Goal: Information Seeking & Learning: Compare options

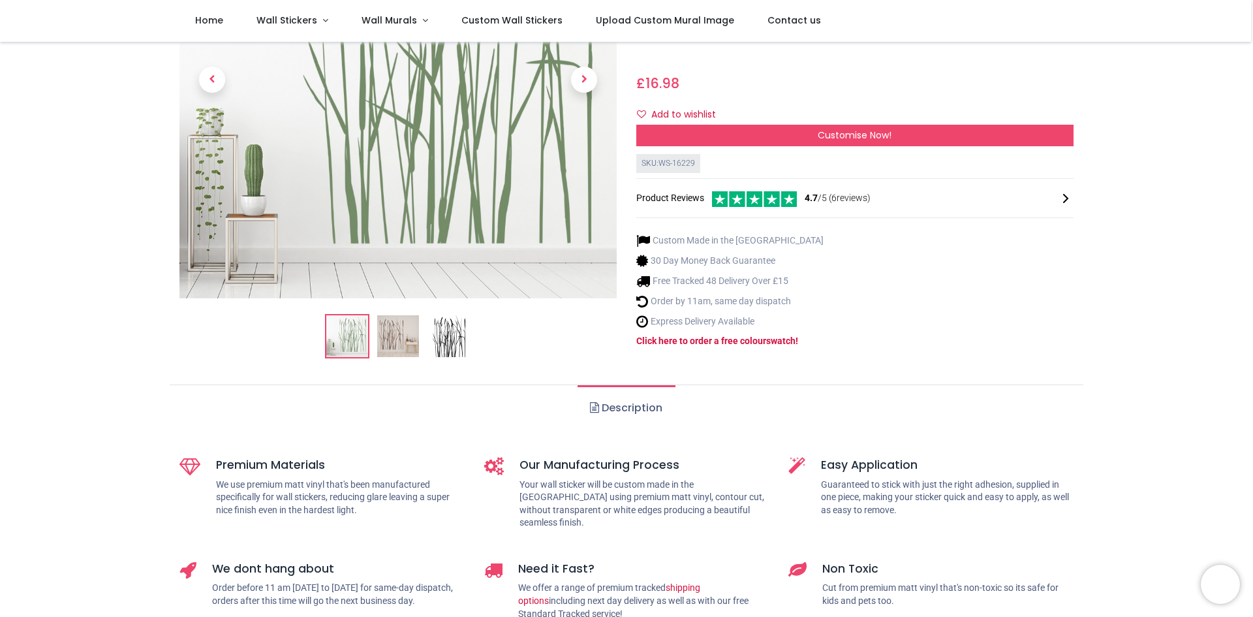
scroll to position [196, 0]
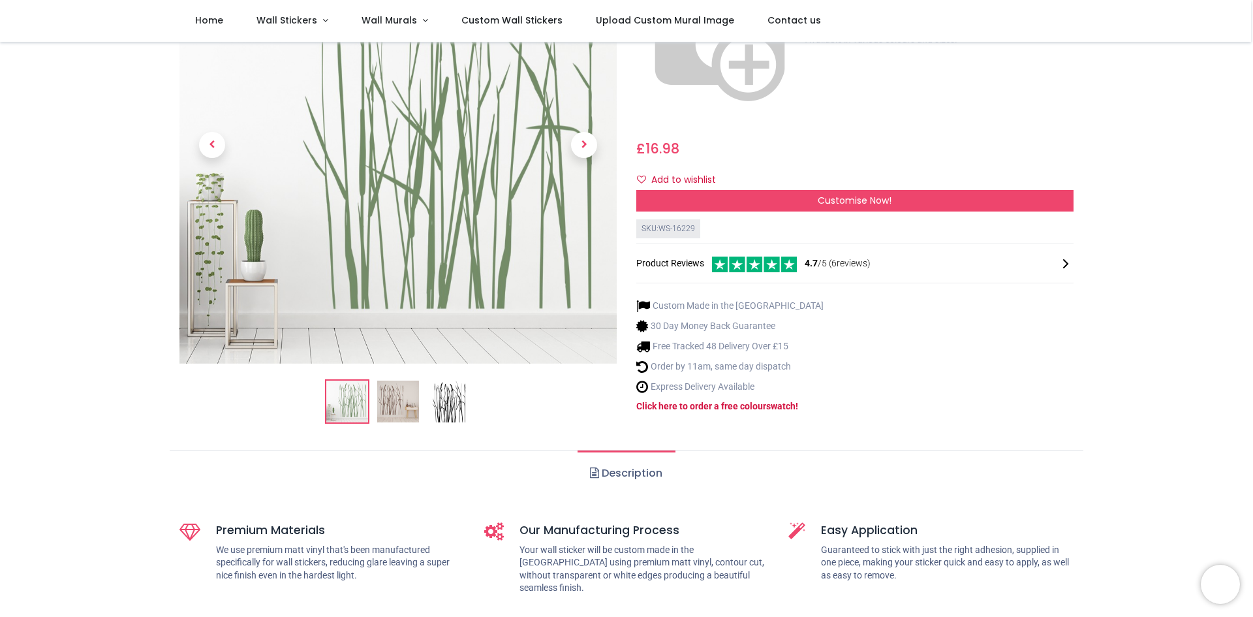
click at [392, 380] on img at bounding box center [398, 401] width 42 height 42
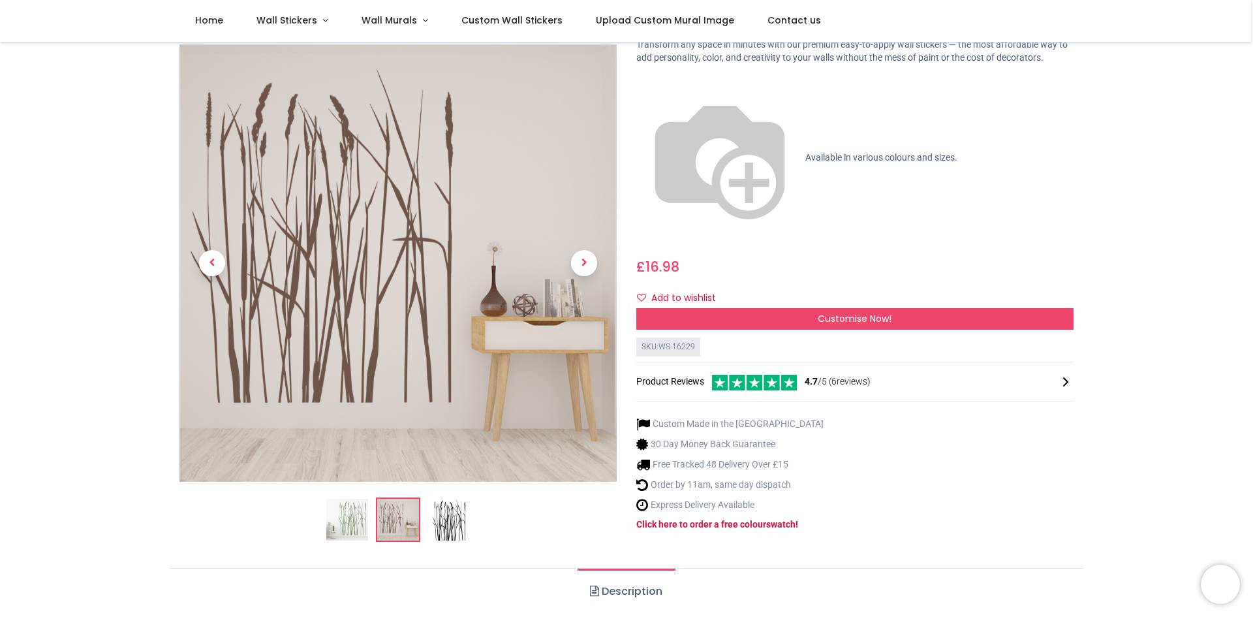
scroll to position [65, 0]
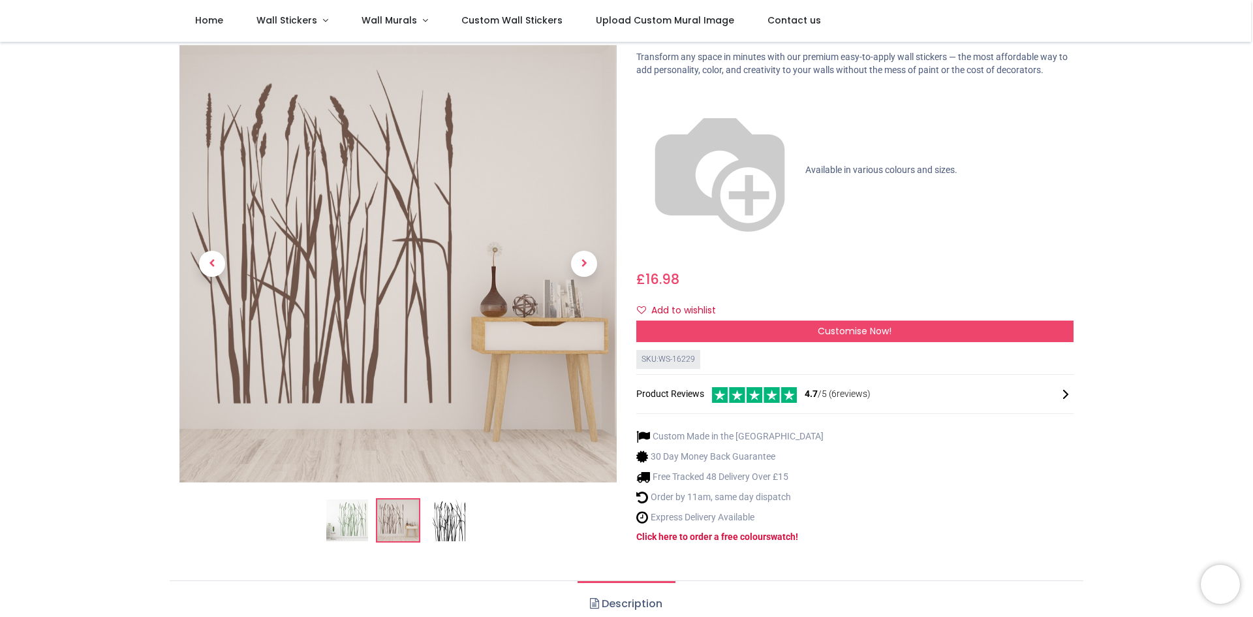
click at [444, 499] on img at bounding box center [449, 520] width 42 height 42
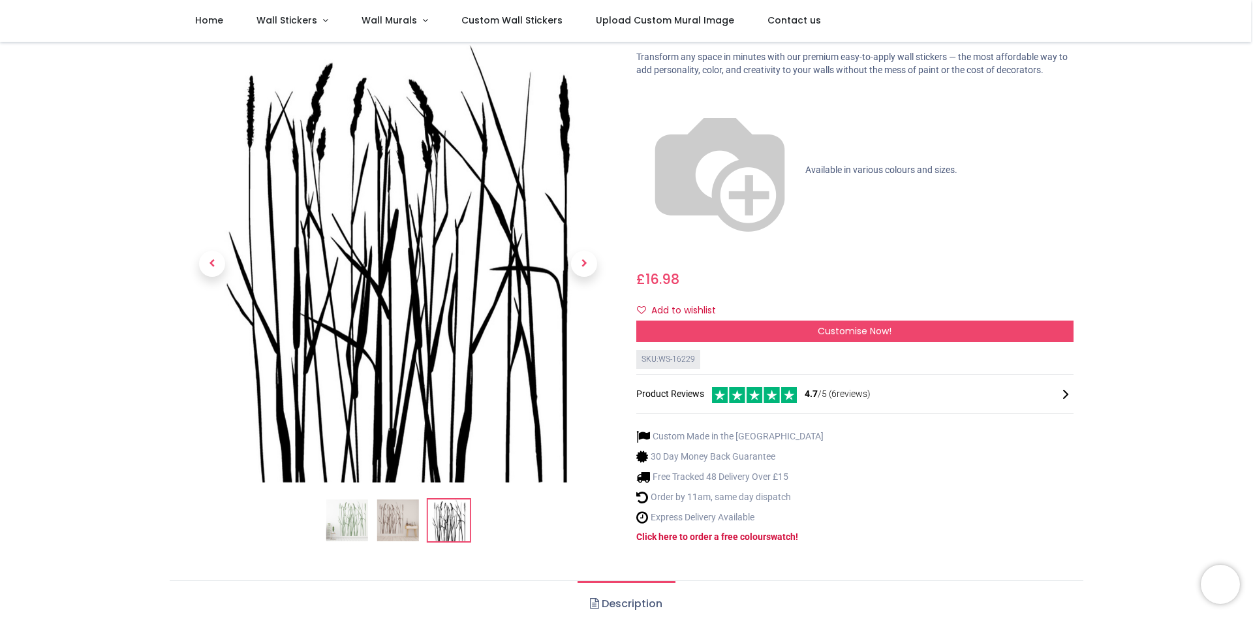
scroll to position [0, 0]
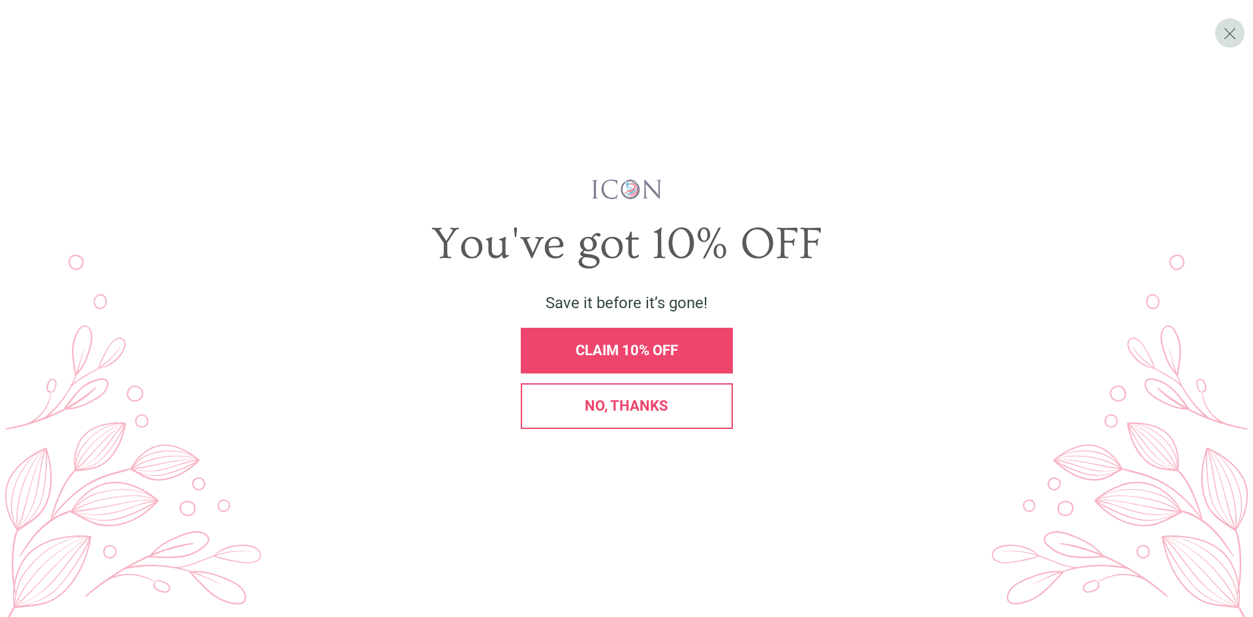
click at [646, 350] on span "CLAIM 10% OFF" at bounding box center [627, 350] width 102 height 16
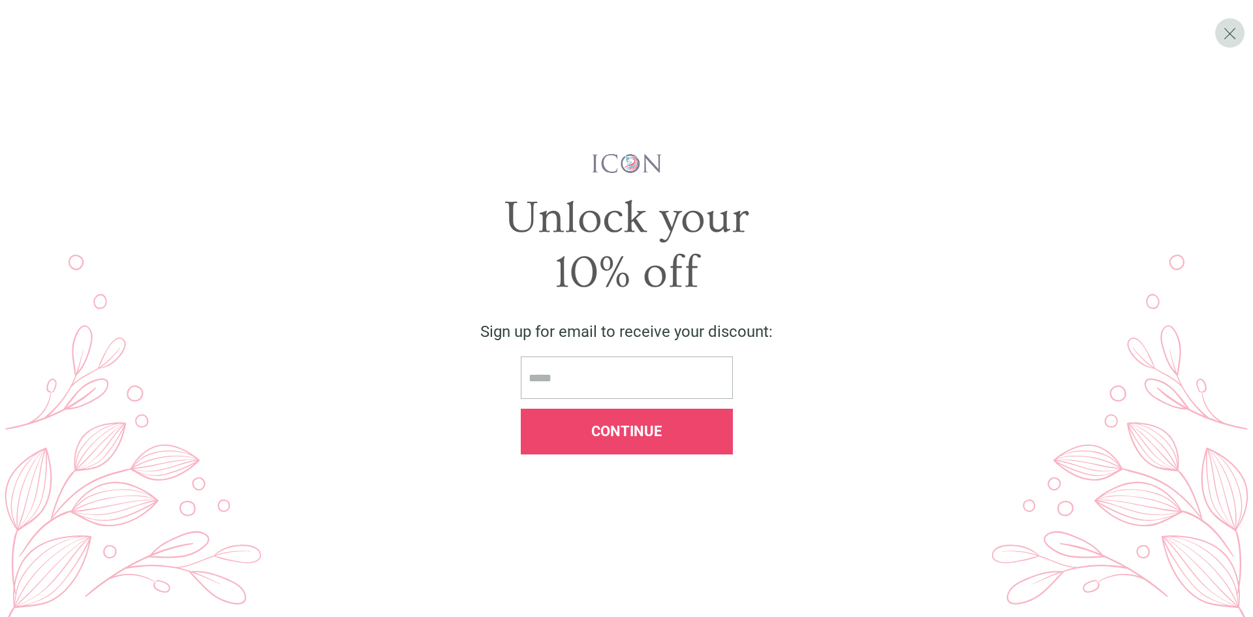
click at [884, 284] on div "10% off" at bounding box center [626, 272] width 1194 height 55
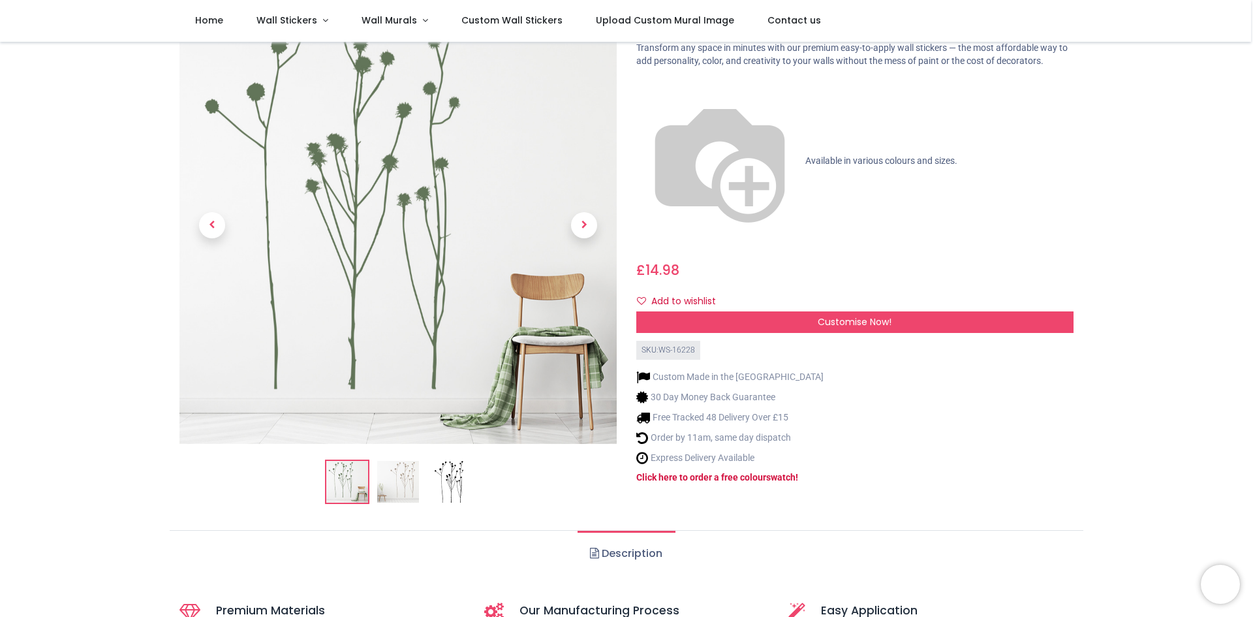
scroll to position [65, 0]
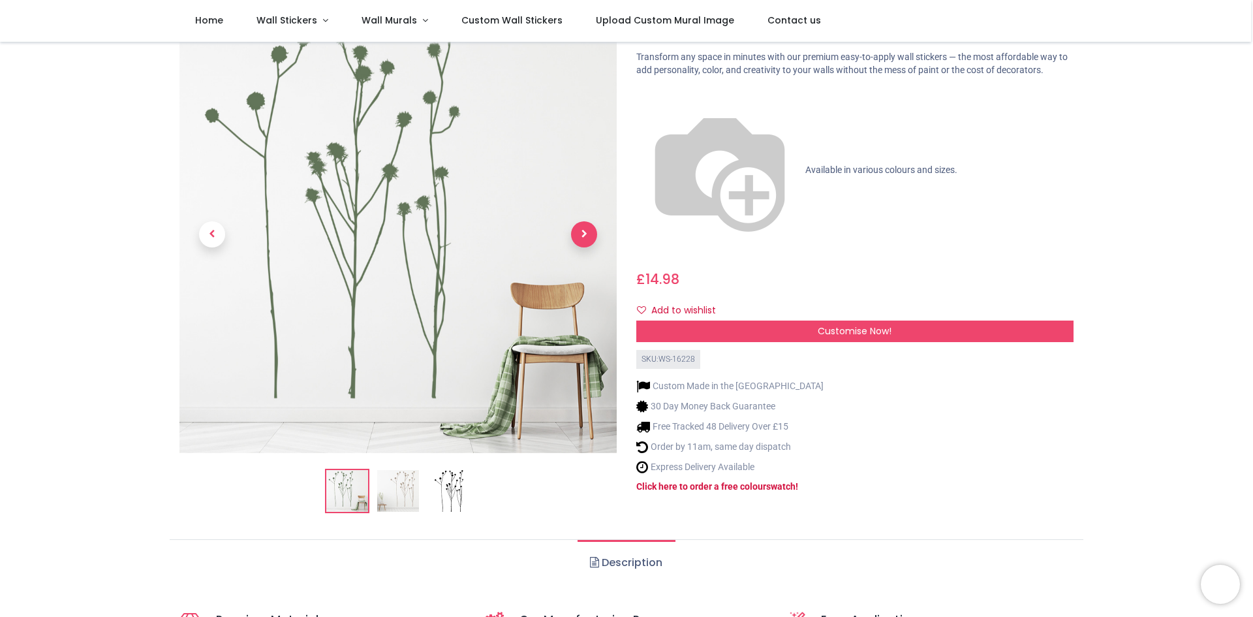
click at [579, 233] on span "Next" at bounding box center [584, 234] width 26 height 26
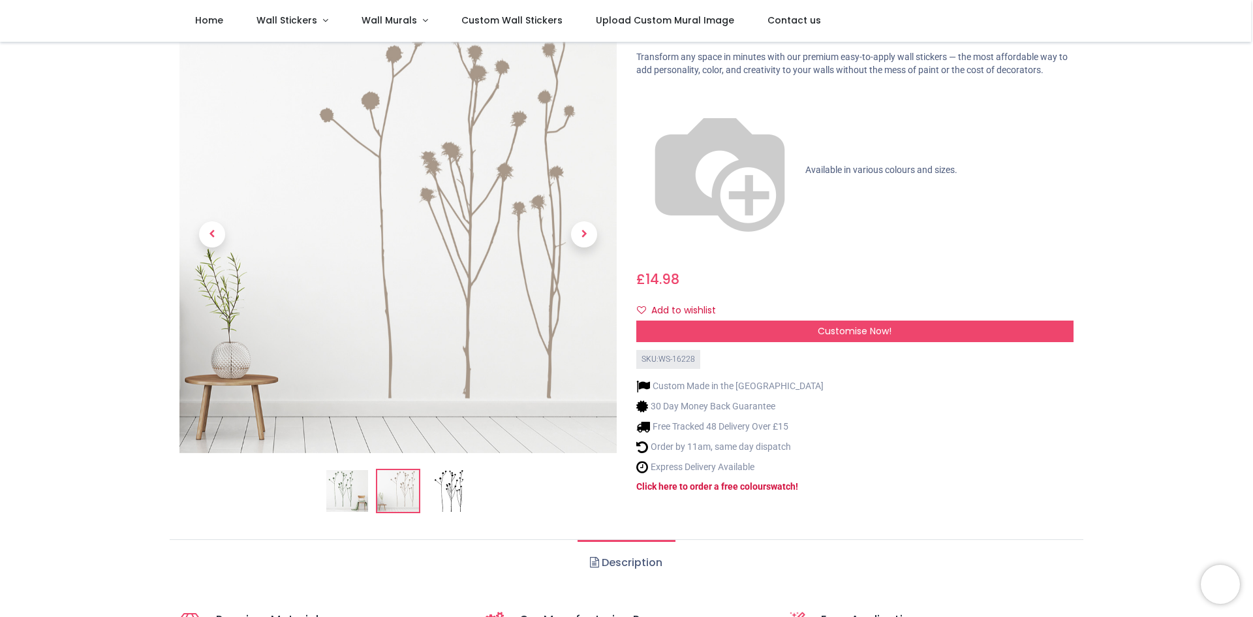
scroll to position [0, 0]
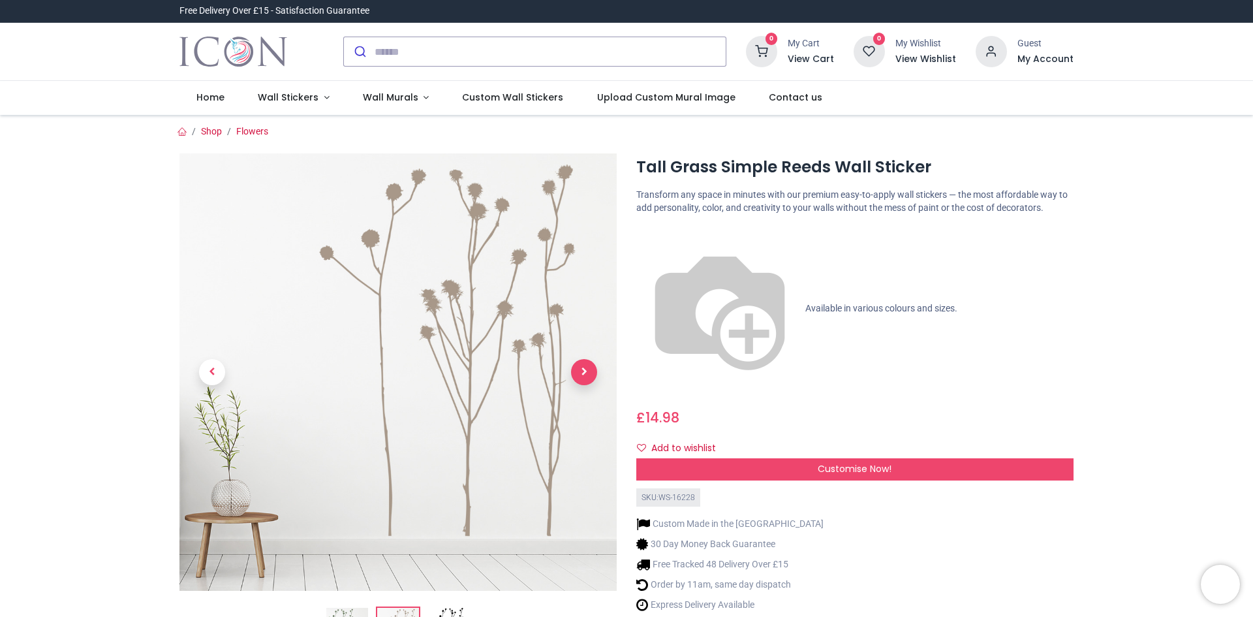
click at [582, 370] on span "Next" at bounding box center [584, 372] width 26 height 26
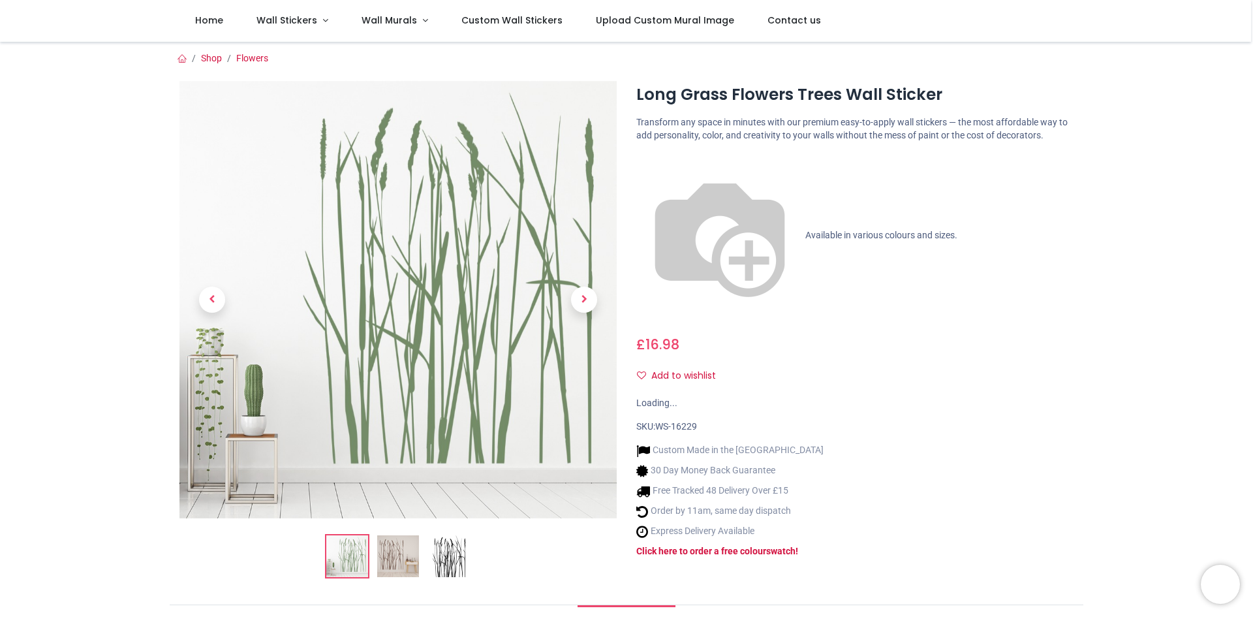
scroll to position [65, 0]
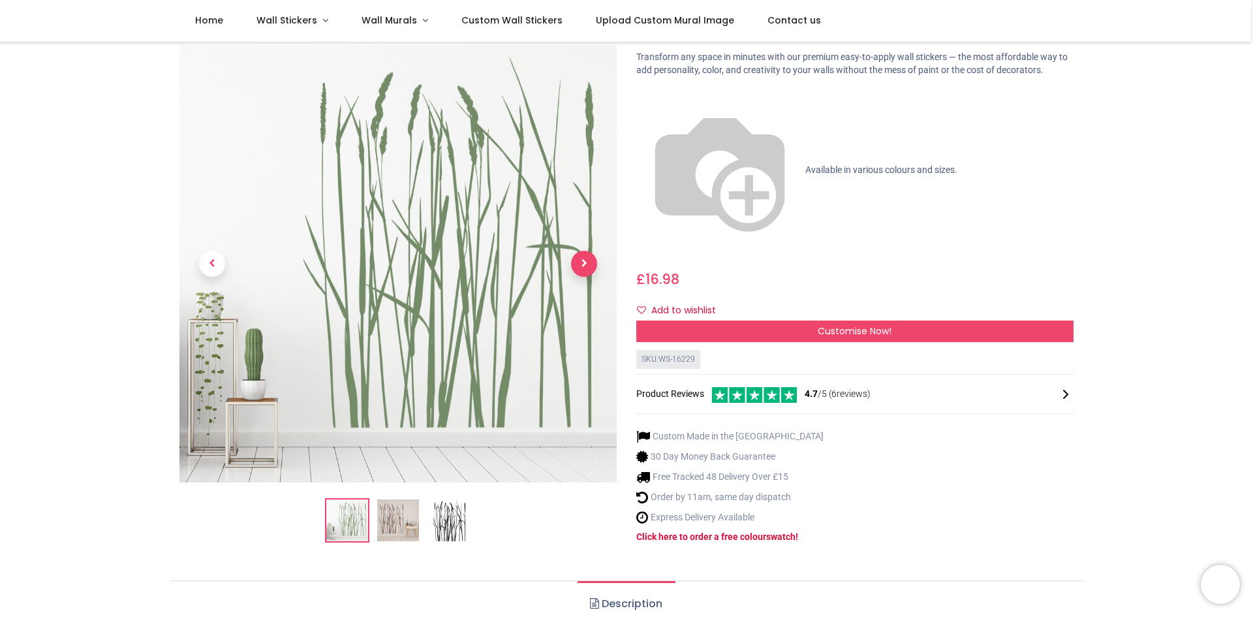
click at [578, 251] on span "Next" at bounding box center [584, 264] width 26 height 26
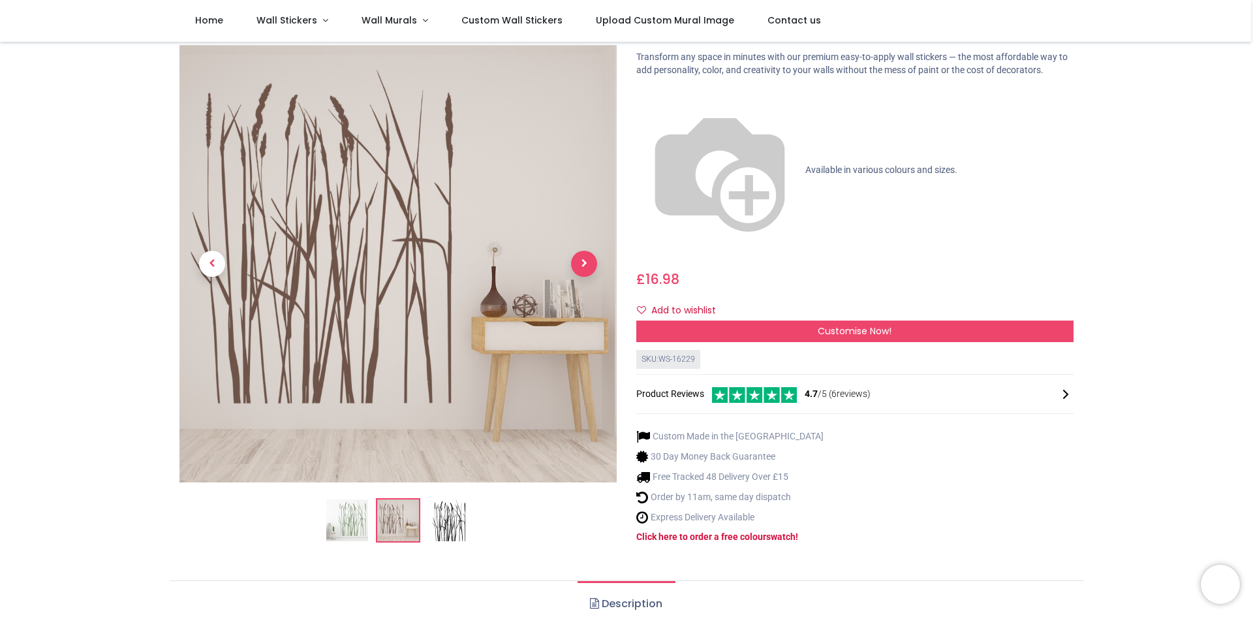
click at [578, 251] on span "Next" at bounding box center [584, 264] width 26 height 26
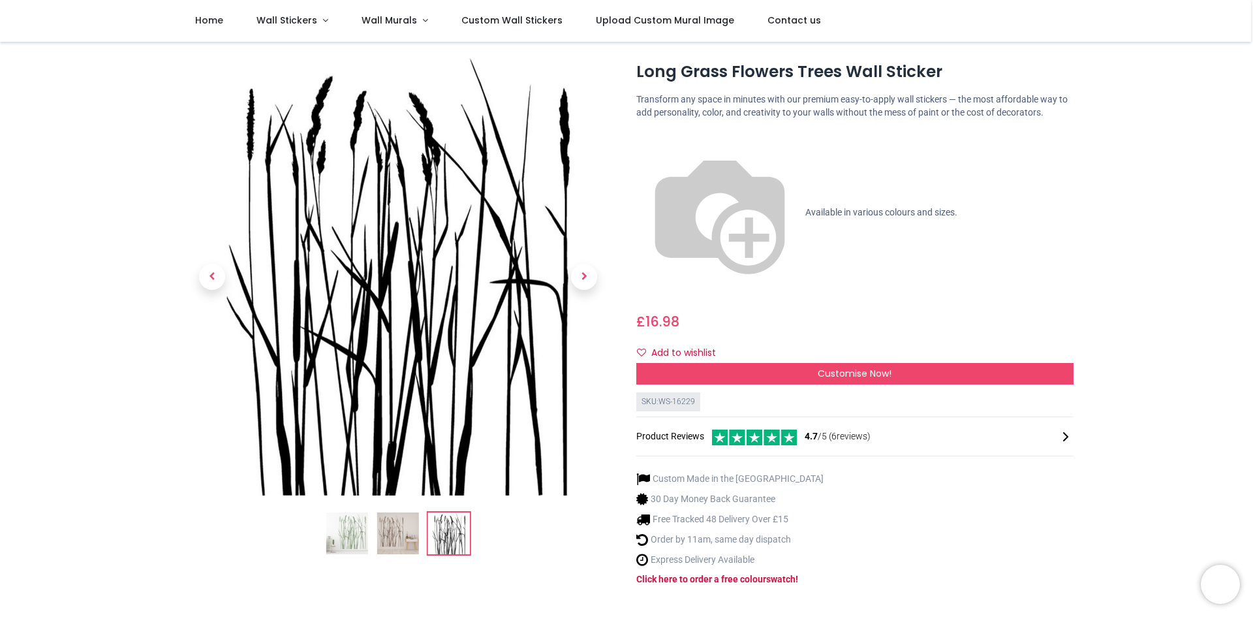
scroll to position [0, 0]
